Goal: Information Seeking & Learning: Learn about a topic

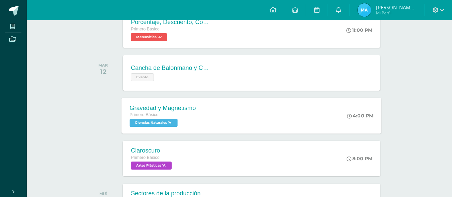
scroll to position [260, 0]
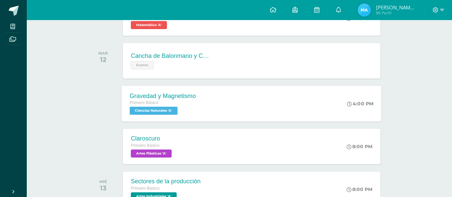
click at [137, 111] on span "Ciencias Naturales 'A'" at bounding box center [154, 111] width 48 height 8
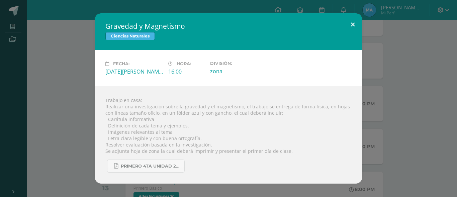
click at [353, 22] on button at bounding box center [353, 24] width 19 height 23
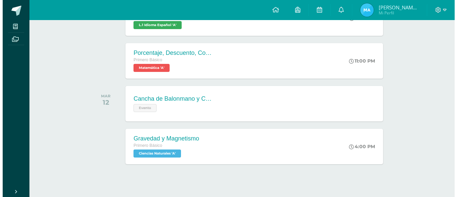
scroll to position [227, 0]
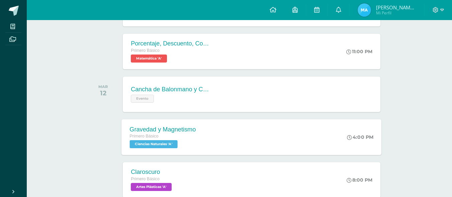
click at [152, 145] on span "Ciencias Naturales 'A'" at bounding box center [154, 144] width 48 height 8
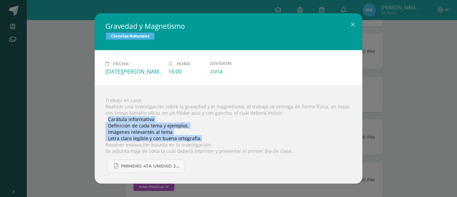
drag, startPoint x: 108, startPoint y: 120, endPoint x: 201, endPoint y: 139, distance: 95.1
click at [201, 139] on div "Trabajo en casa: Realizar una investigación sobre la gravedad y el magnetismo, …" at bounding box center [229, 135] width 268 height 98
copy div "Carátula informativa Definición de cada tema y ejemplos. Imágenes relevantes …"
